Goal: Information Seeking & Learning: Learn about a topic

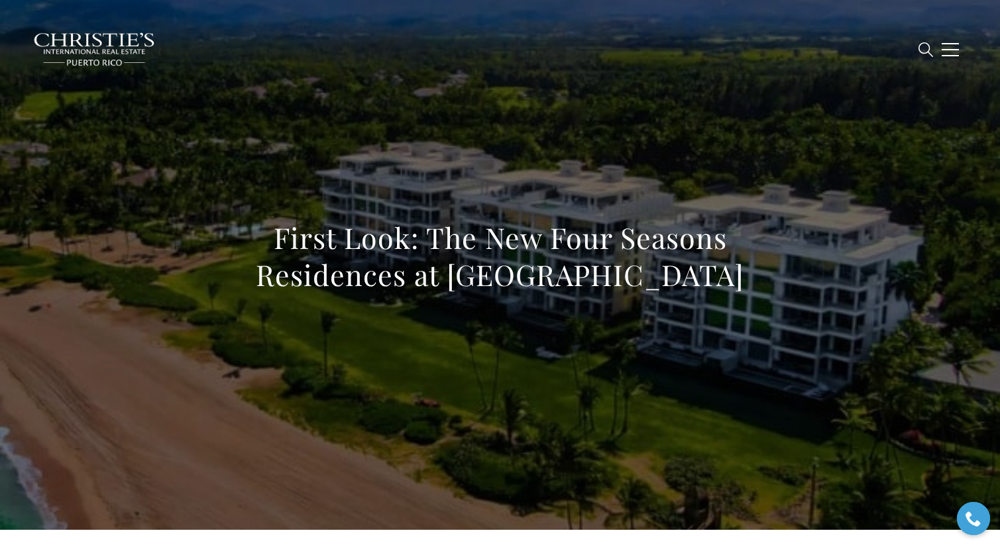
click at [563, 50] on span "New Construction" at bounding box center [533, 48] width 103 height 11
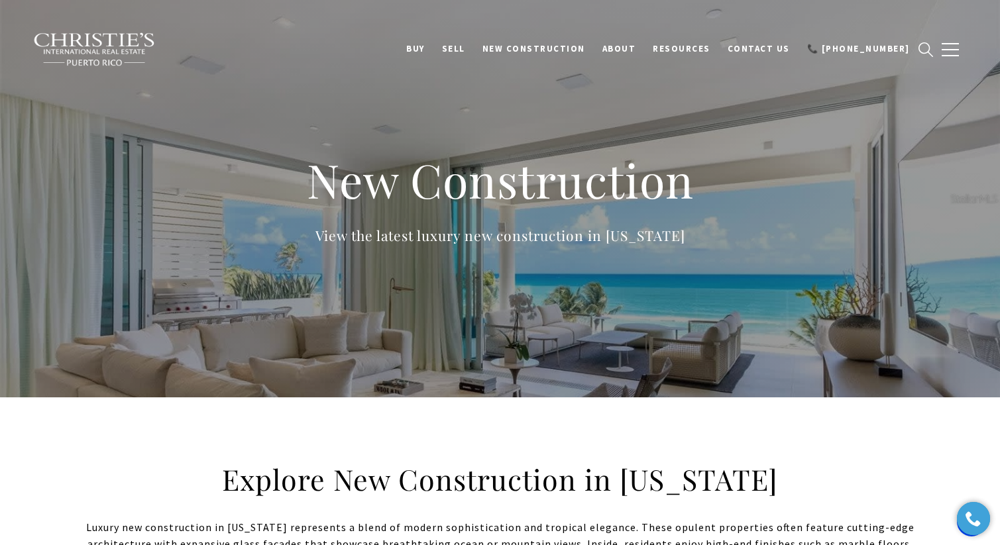
click at [552, 227] on p "View the latest luxury new construction in [US_STATE]" at bounding box center [500, 236] width 530 height 22
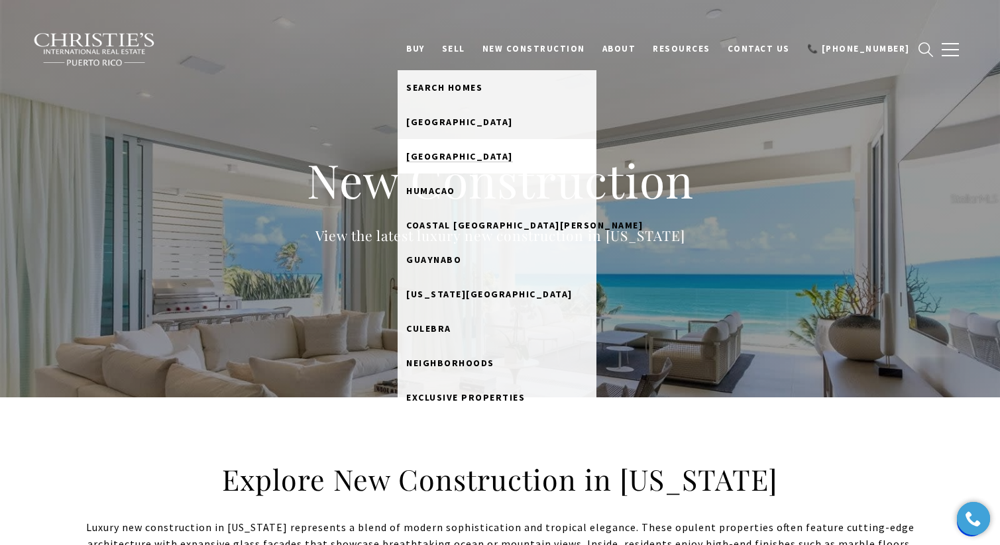
click at [457, 156] on span "[GEOGRAPHIC_DATA]" at bounding box center [459, 156] width 107 height 12
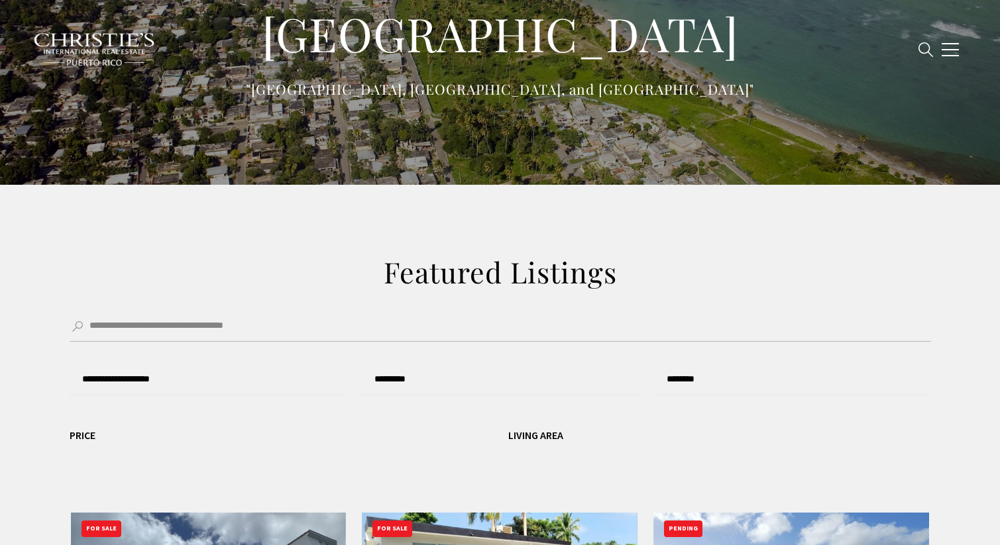
type input "**********"
type input "*********"
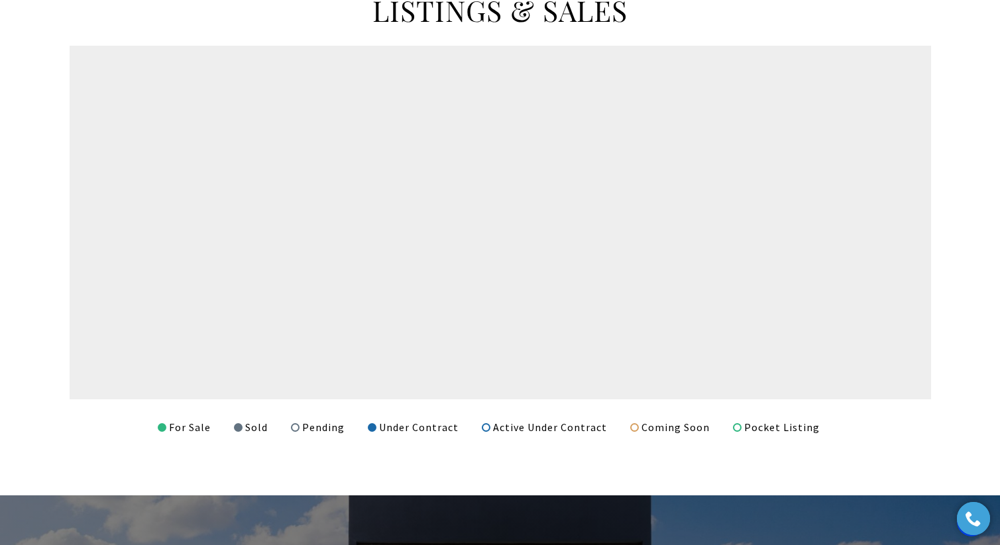
scroll to position [968, 0]
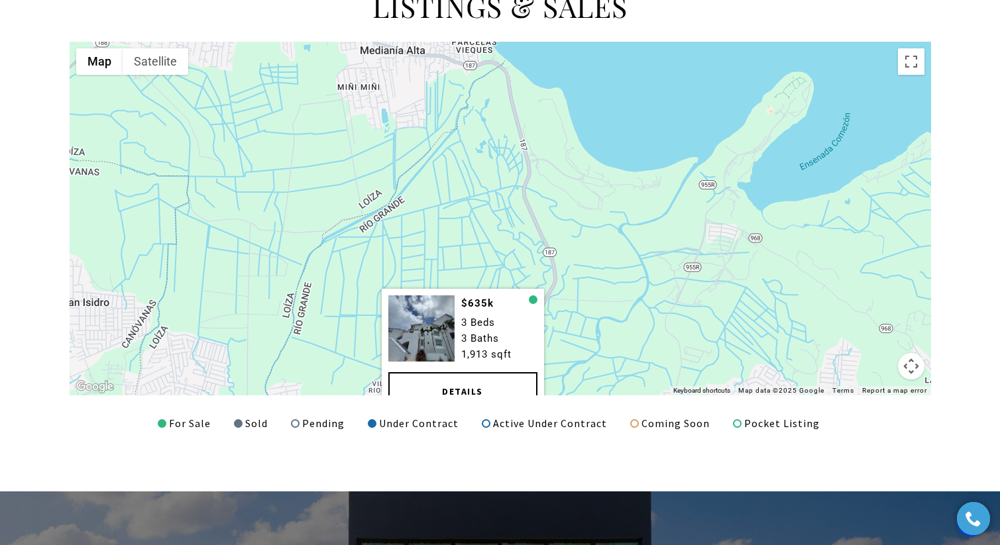
drag, startPoint x: 397, startPoint y: 221, endPoint x: 388, endPoint y: 420, distance: 199.7
click at [388, 420] on div "LISTINGS & SALES ← Move left → Move right ↑ Move up ↓ Move down + Zoom in - Zoo…" at bounding box center [500, 210] width 928 height 444
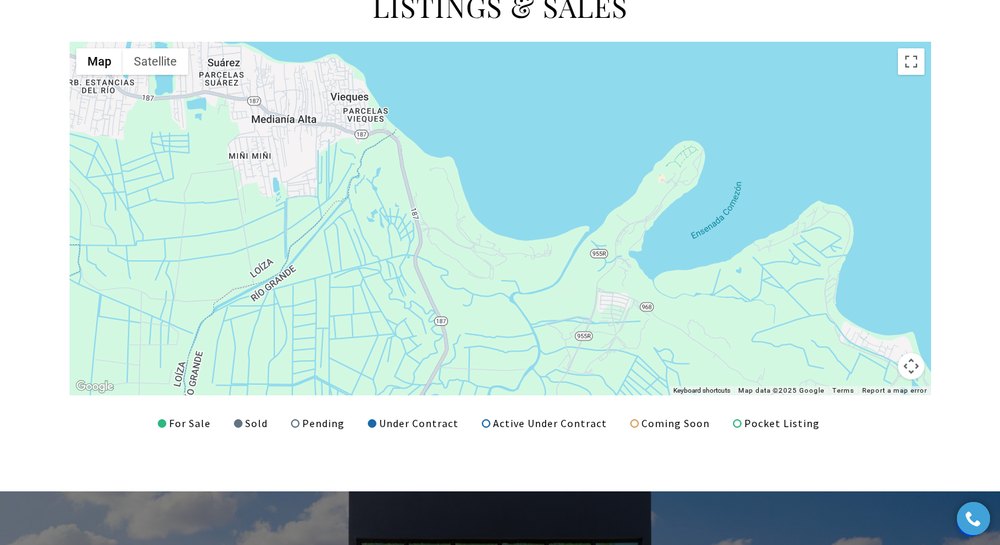
drag, startPoint x: 441, startPoint y: 265, endPoint x: 332, endPoint y: 331, distance: 127.5
click at [332, 331] on div at bounding box center [500, 219] width 861 height 354
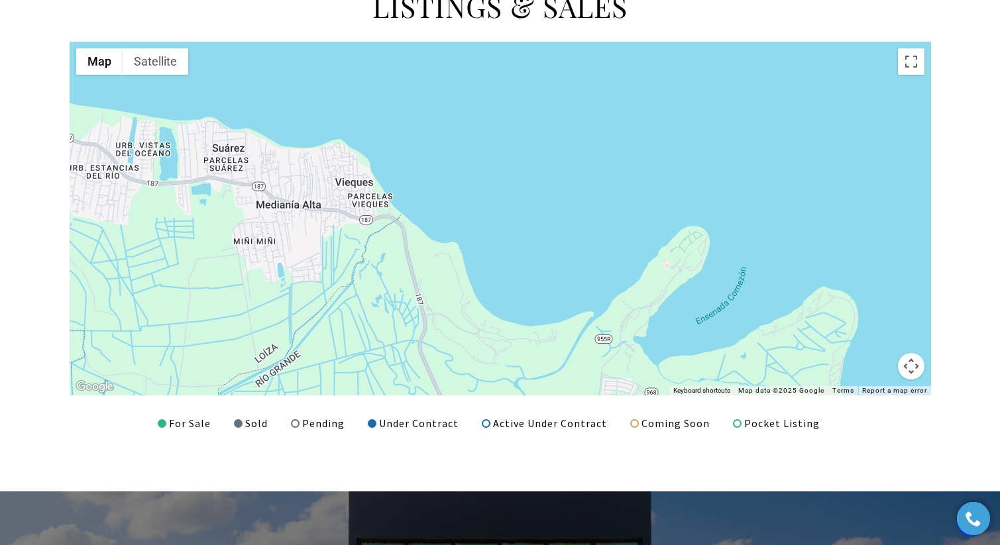
drag, startPoint x: 387, startPoint y: 268, endPoint x: 392, endPoint y: 355, distance: 86.9
click at [392, 355] on div at bounding box center [500, 219] width 861 height 354
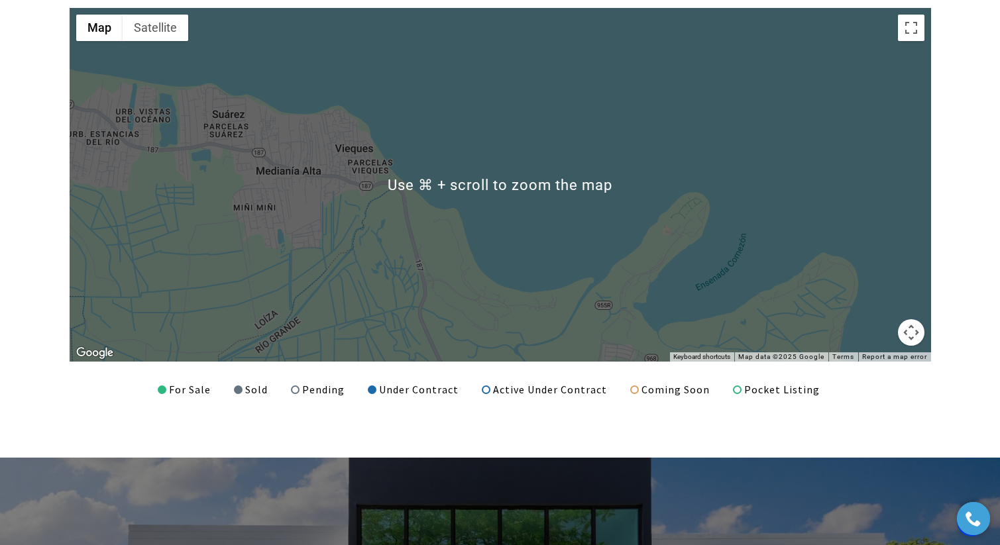
scroll to position [1008, 0]
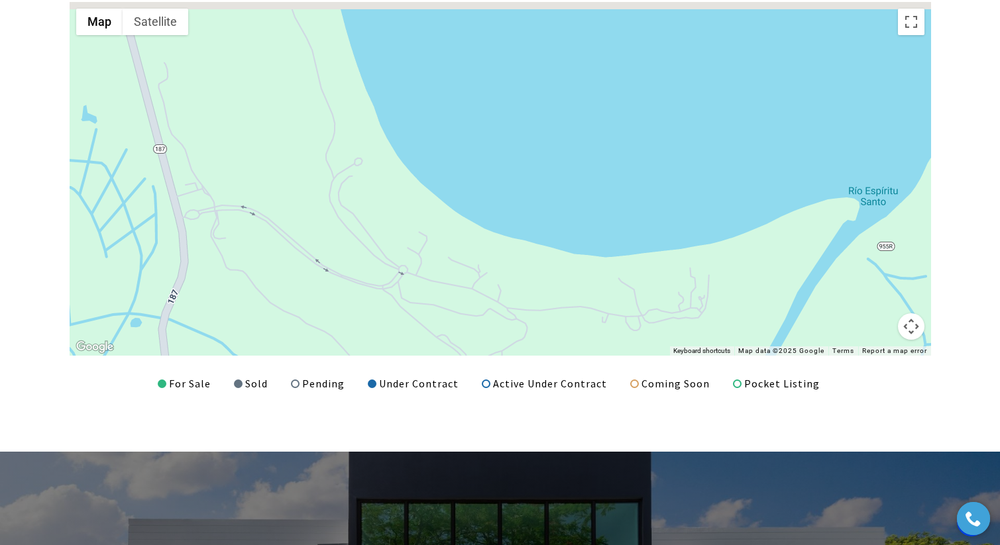
drag, startPoint x: 478, startPoint y: 244, endPoint x: 883, endPoint y: 362, distance: 421.7
click at [883, 362] on div "LISTINGS & SALES ← Move left → Move right ↑ Move up ↓ Move down + Zoom in - Zoo…" at bounding box center [500, 170] width 928 height 444
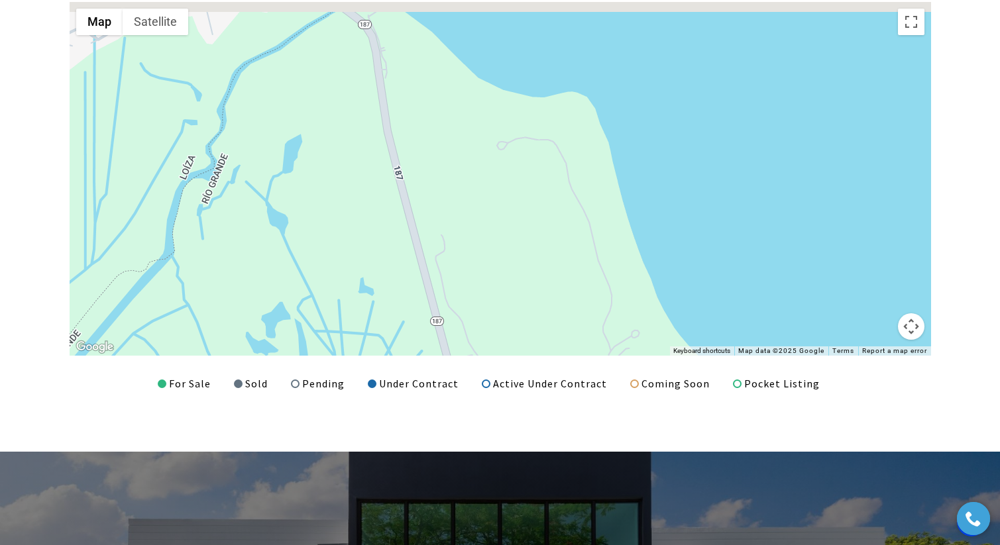
drag, startPoint x: 683, startPoint y: 318, endPoint x: 696, endPoint y: 439, distance: 121.4
click at [696, 439] on div "LISTINGS & SALES ← Move left → Move right ↑ Move up ↓ Move down + Zoom in - Zoo…" at bounding box center [500, 170] width 1000 height 563
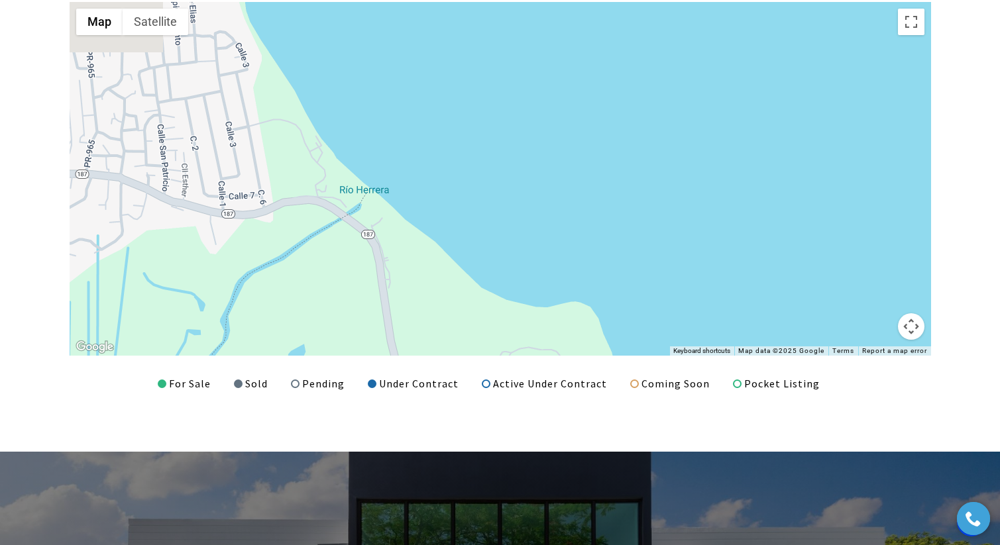
drag, startPoint x: 586, startPoint y: 289, endPoint x: 588, endPoint y: 455, distance: 165.7
click at [588, 455] on body "Skip to main content Enable accessibility for low vision Open the accessibility…" at bounding box center [500, 311] width 1000 height 2639
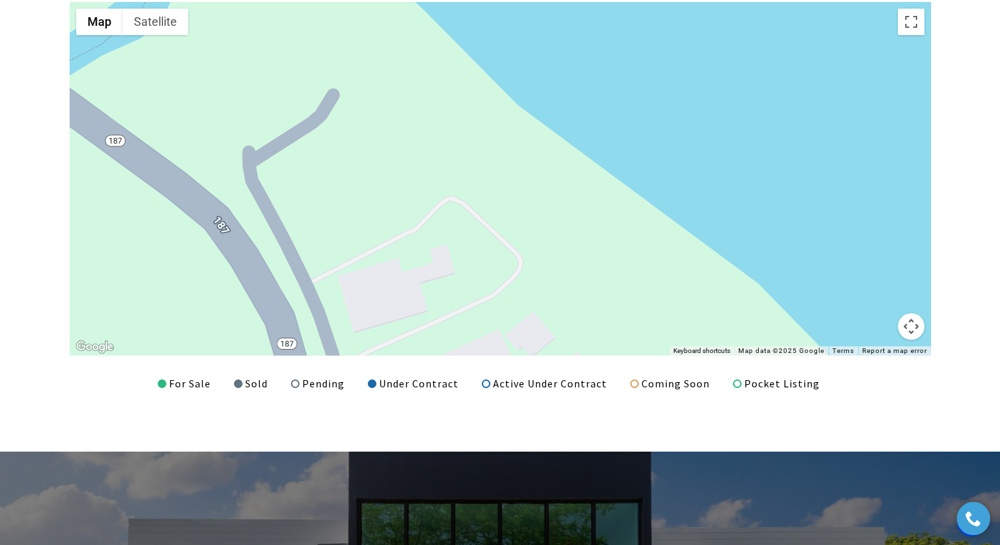
drag, startPoint x: 389, startPoint y: 211, endPoint x: 328, endPoint y: 123, distance: 106.6
click at [328, 123] on div at bounding box center [500, 179] width 861 height 354
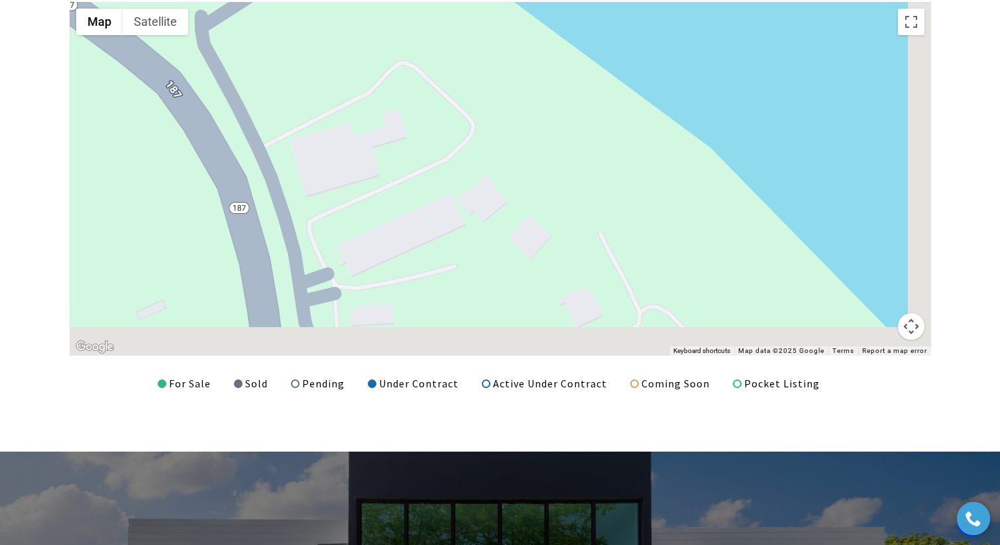
drag, startPoint x: 470, startPoint y: 294, endPoint x: 421, endPoint y: 151, distance: 151.5
click at [421, 151] on div at bounding box center [500, 179] width 861 height 354
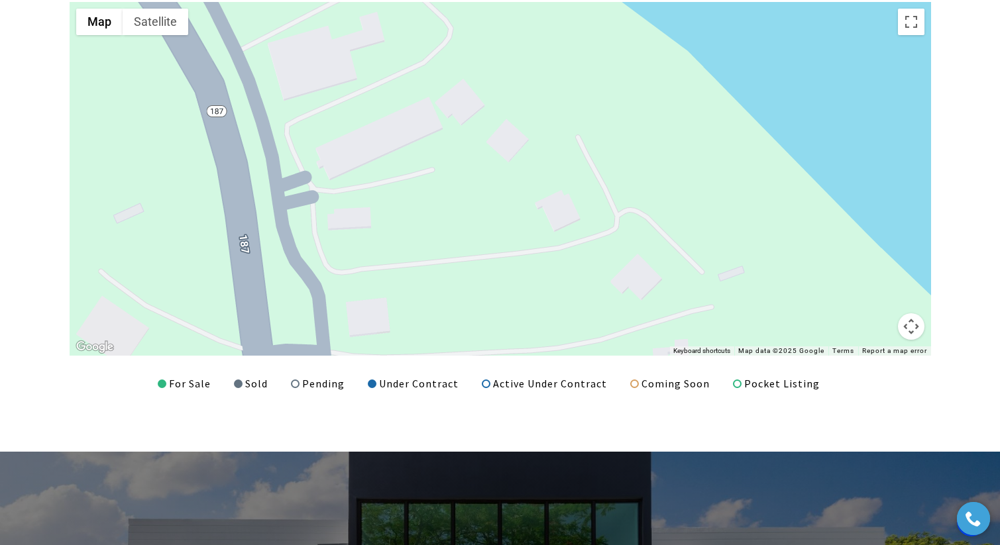
drag, startPoint x: 484, startPoint y: 268, endPoint x: 468, endPoint y: 117, distance: 151.3
click at [468, 117] on div at bounding box center [500, 179] width 861 height 354
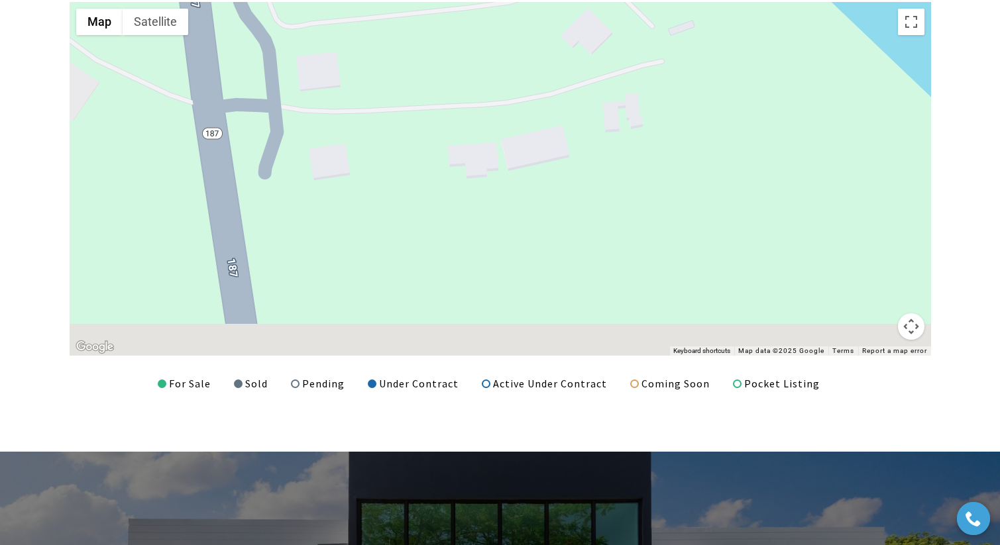
drag, startPoint x: 502, startPoint y: 120, endPoint x: 501, endPoint y: 103, distance: 16.6
click at [501, 103] on div at bounding box center [500, 179] width 861 height 354
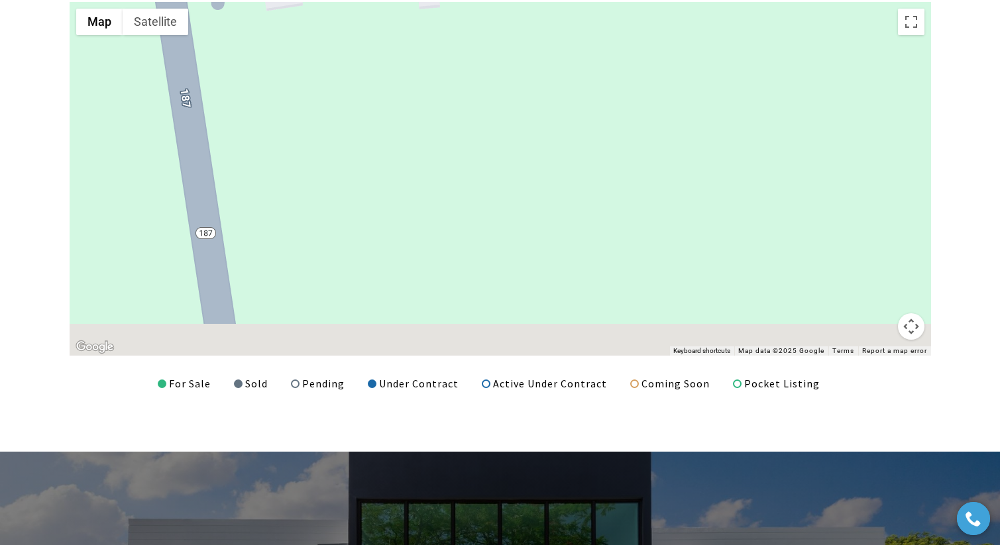
drag, startPoint x: 555, startPoint y: 241, endPoint x: 508, endPoint y: 82, distance: 166.5
click at [508, 82] on div at bounding box center [500, 179] width 861 height 354
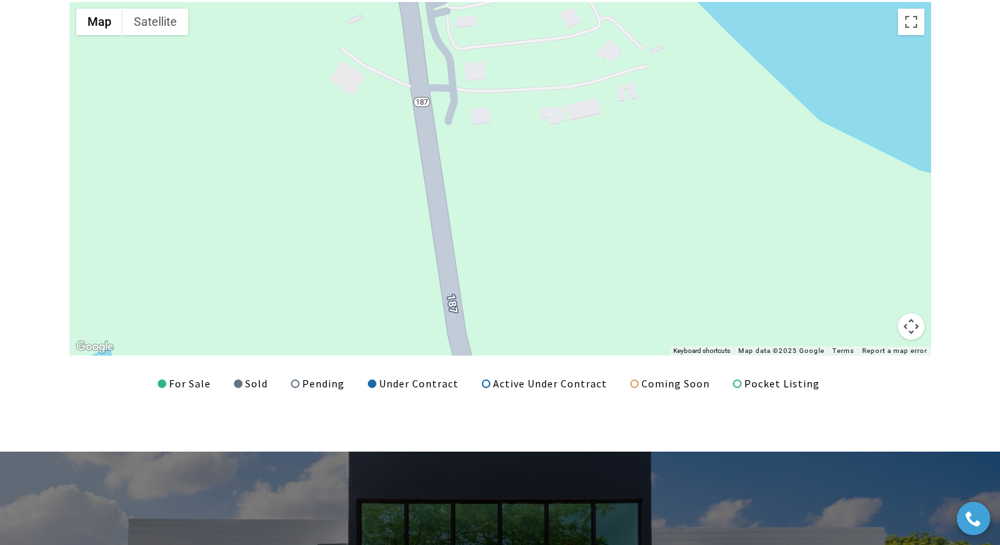
drag, startPoint x: 692, startPoint y: 276, endPoint x: 636, endPoint y: 156, distance: 133.1
click at [636, 156] on div at bounding box center [500, 179] width 861 height 354
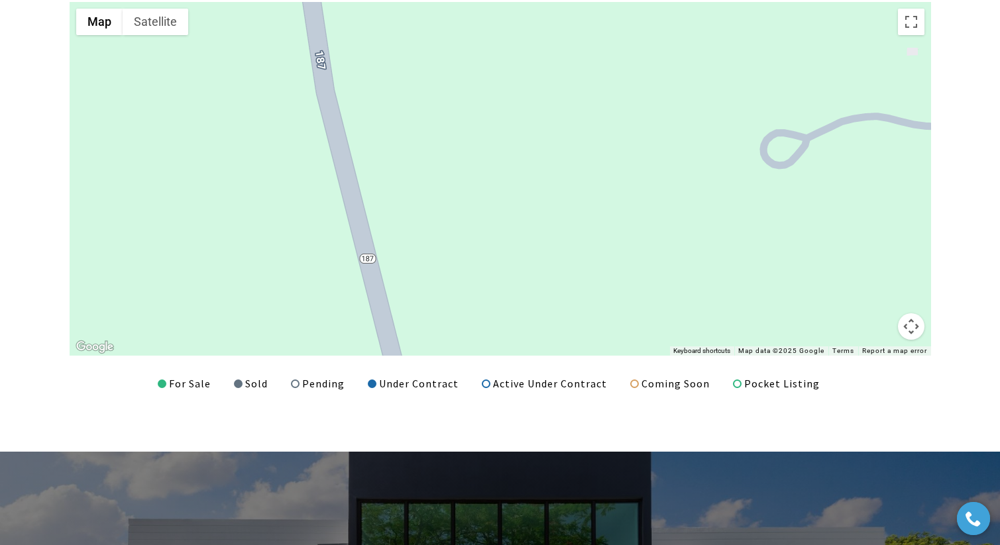
drag, startPoint x: 634, startPoint y: 243, endPoint x: 559, endPoint y: 187, distance: 93.3
click at [559, 187] on div at bounding box center [500, 179] width 861 height 354
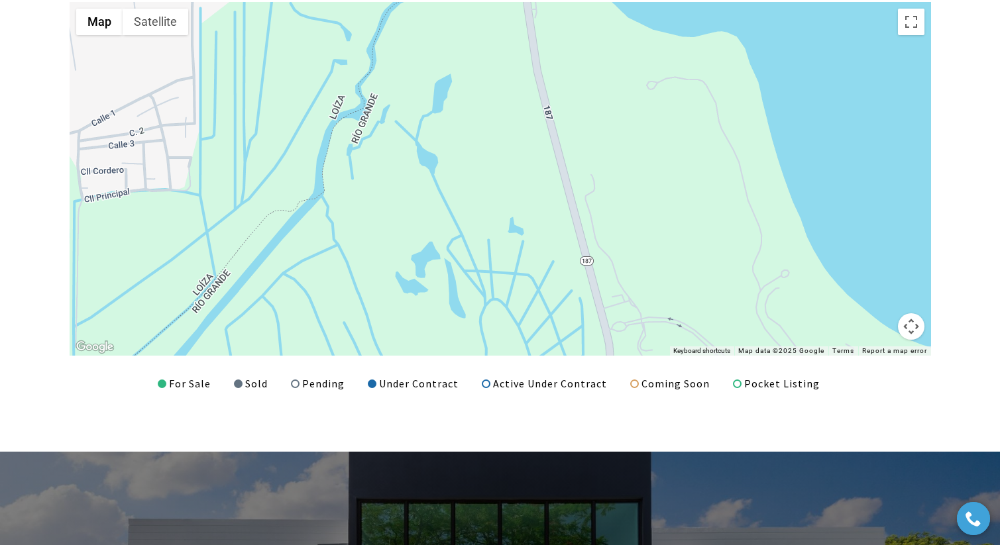
drag, startPoint x: 665, startPoint y: 197, endPoint x: 624, endPoint y: 83, distance: 120.5
click at [624, 83] on div at bounding box center [500, 179] width 861 height 354
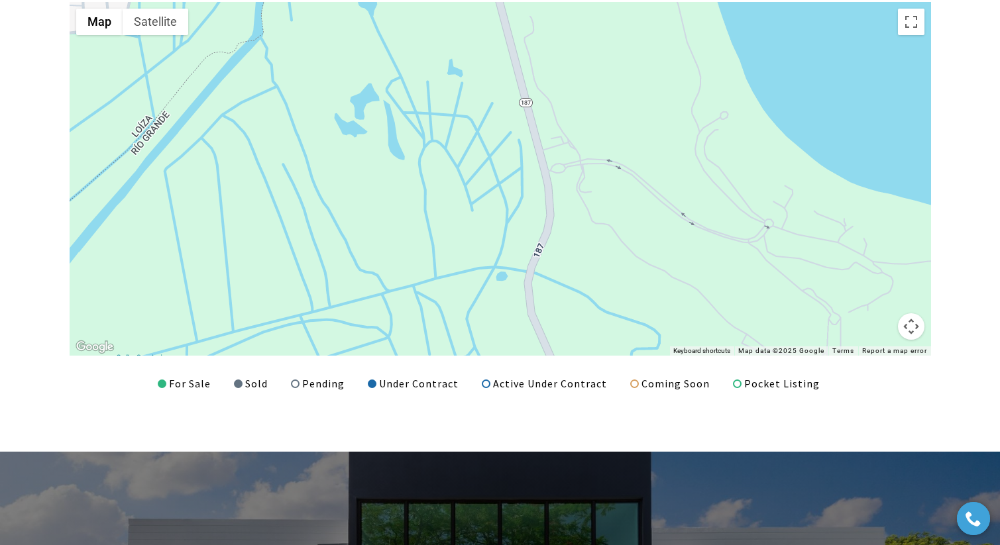
drag, startPoint x: 663, startPoint y: 262, endPoint x: 606, endPoint y: 109, distance: 164.2
click at [606, 109] on div at bounding box center [500, 179] width 861 height 354
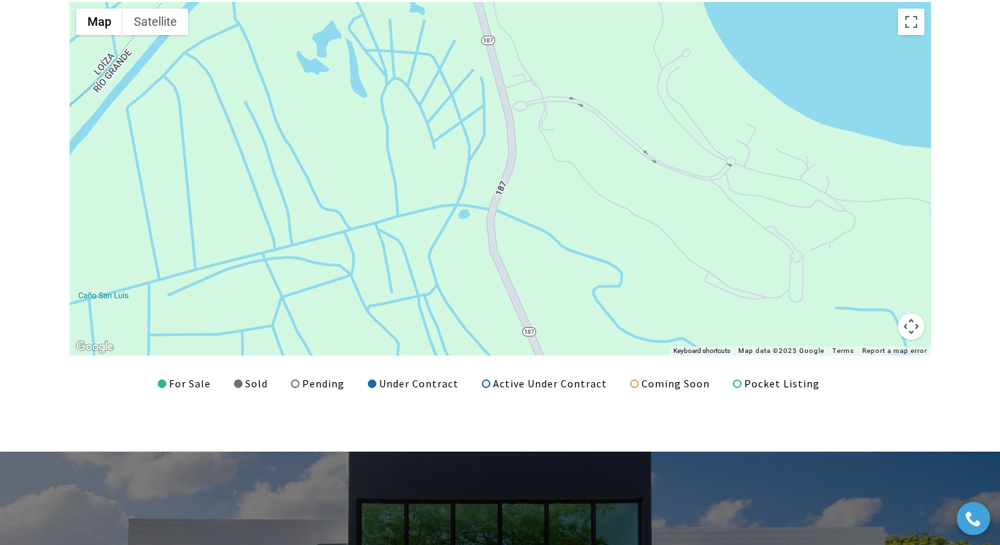
drag, startPoint x: 590, startPoint y: 152, endPoint x: 553, endPoint y: 89, distance: 73.4
click at [553, 89] on div at bounding box center [500, 179] width 861 height 354
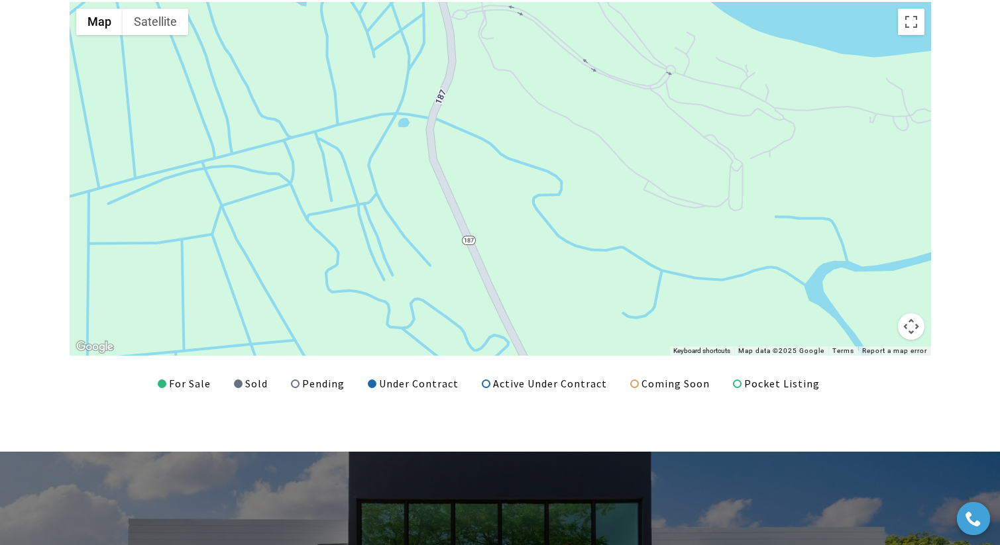
drag, startPoint x: 596, startPoint y: 160, endPoint x: 537, endPoint y: 68, distance: 108.8
click at [537, 68] on div at bounding box center [500, 179] width 861 height 354
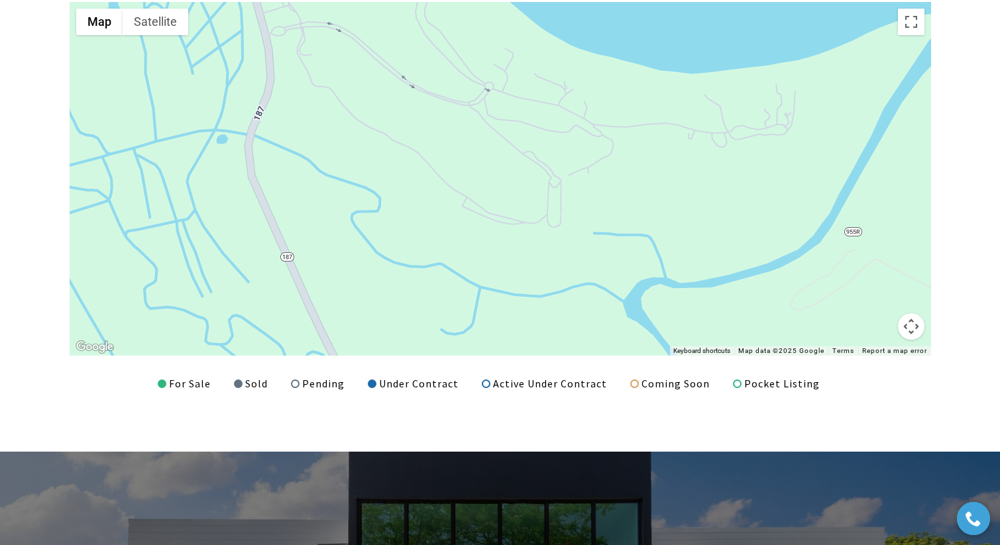
drag, startPoint x: 633, startPoint y: 152, endPoint x: 447, endPoint y: 167, distance: 187.5
click at [447, 167] on div at bounding box center [500, 179] width 861 height 354
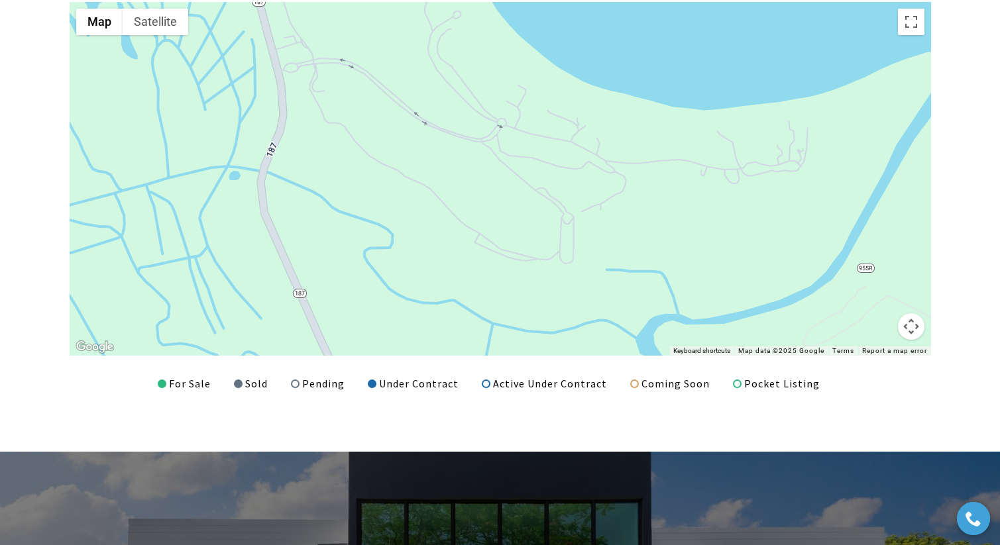
drag, startPoint x: 613, startPoint y: 166, endPoint x: 644, endPoint y: 201, distance: 46.9
click at [644, 201] on div at bounding box center [500, 179] width 861 height 354
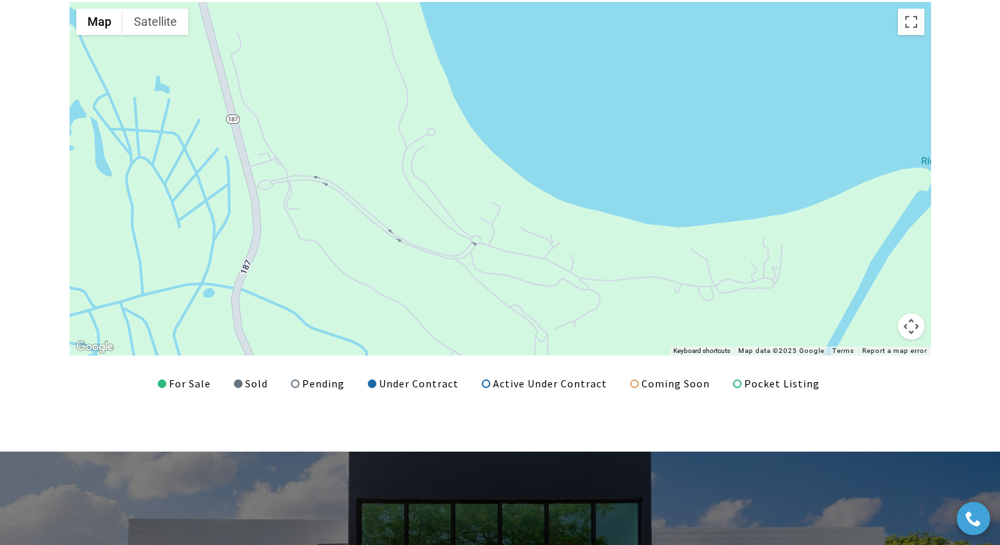
drag, startPoint x: 626, startPoint y: 184, endPoint x: 562, endPoint y: 300, distance: 132.3
click at [562, 300] on div at bounding box center [500, 179] width 861 height 354
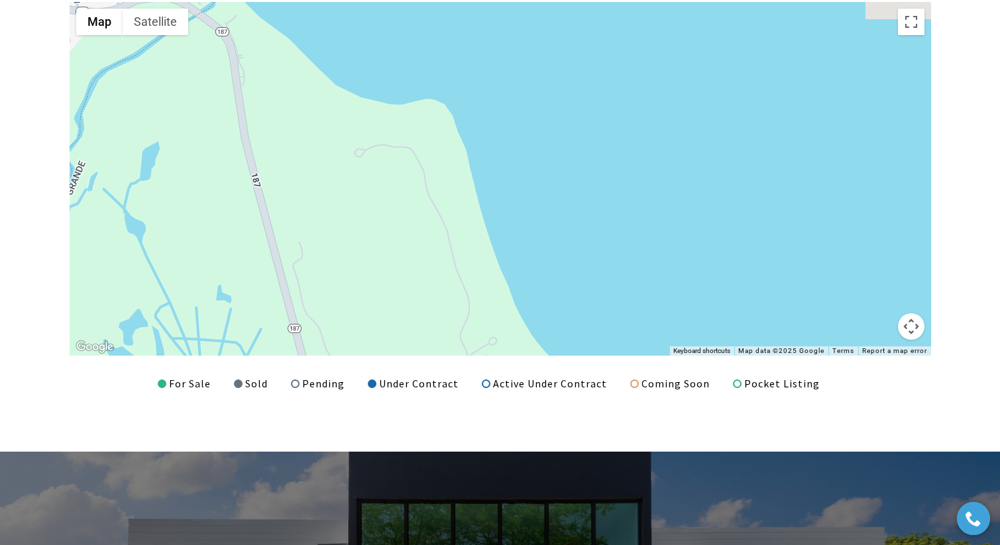
drag, startPoint x: 573, startPoint y: 197, endPoint x: 635, endPoint y: 404, distance: 216.1
click at [636, 406] on div "LISTINGS & SALES ← Move left → Move right ↑ Move up ↓ Move down + Zoom in - Zoo…" at bounding box center [500, 170] width 1000 height 563
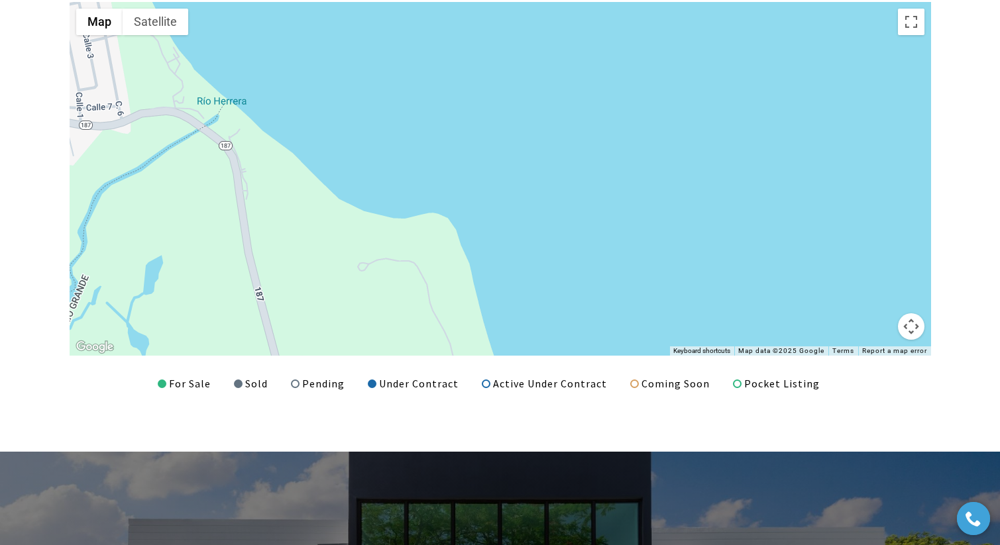
drag, startPoint x: 563, startPoint y: 254, endPoint x: 553, endPoint y: 297, distance: 44.1
click at [553, 297] on div at bounding box center [500, 179] width 861 height 354
